Goal: Navigation & Orientation: Find specific page/section

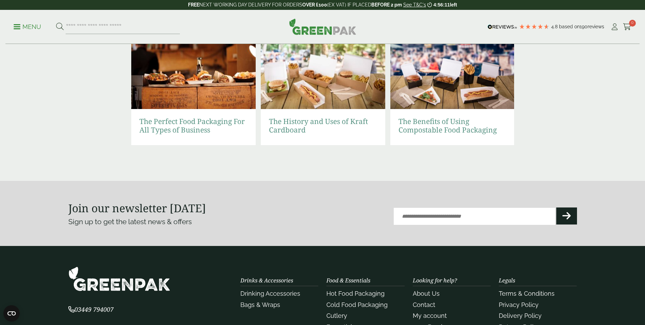
scroll to position [1445, 0]
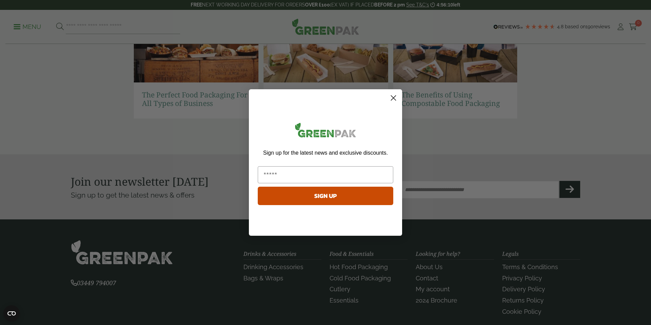
drag, startPoint x: 649, startPoint y: 26, endPoint x: 657, endPoint y: 276, distance: 249.9
click at [391, 96] on icon "Close dialog" at bounding box center [393, 98] width 5 height 5
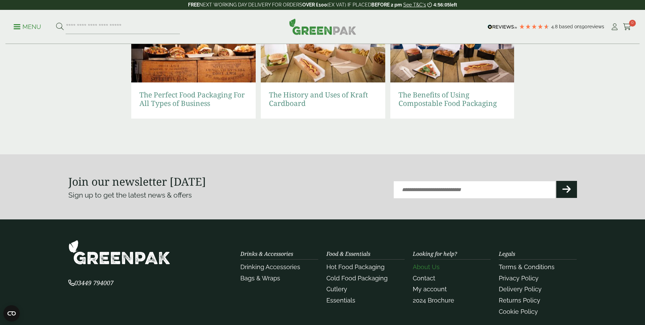
click at [427, 264] on link "About Us" at bounding box center [426, 266] width 27 height 7
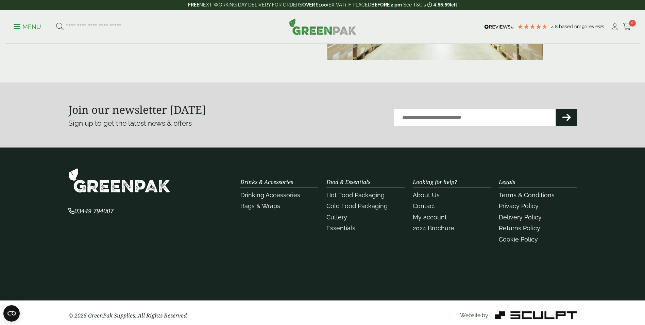
scroll to position [184, 0]
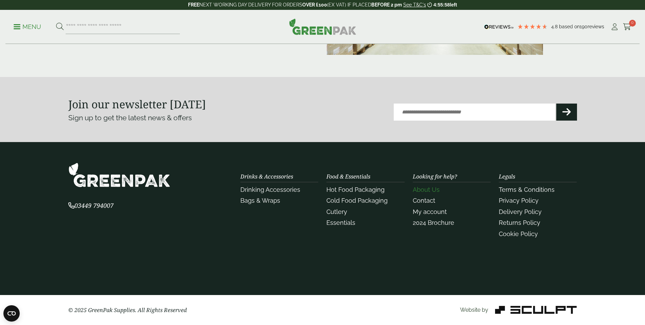
click at [424, 188] on link "About Us" at bounding box center [426, 189] width 27 height 7
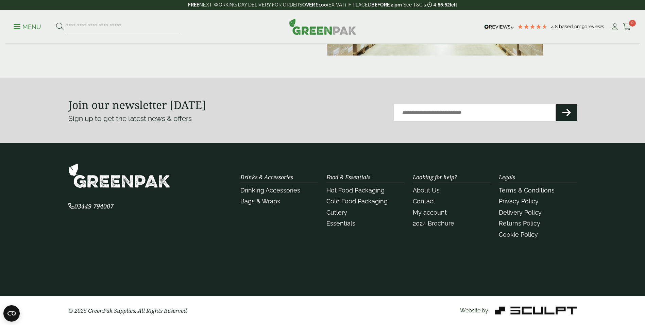
scroll to position [184, 0]
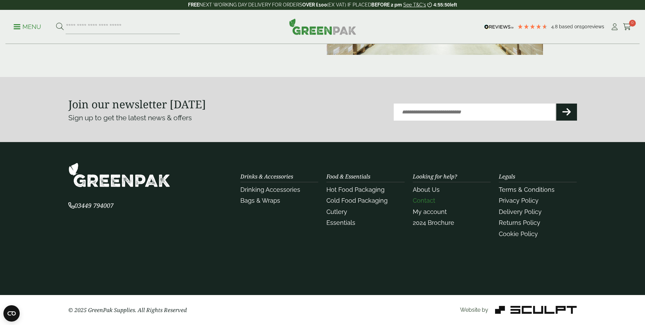
click at [427, 200] on link "Contact" at bounding box center [424, 200] width 22 height 7
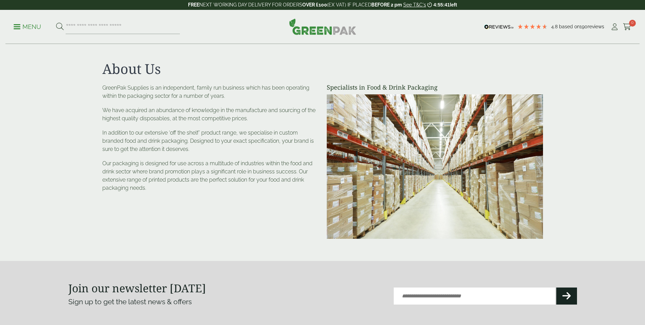
scroll to position [184, 0]
